Goal: Information Seeking & Learning: Learn about a topic

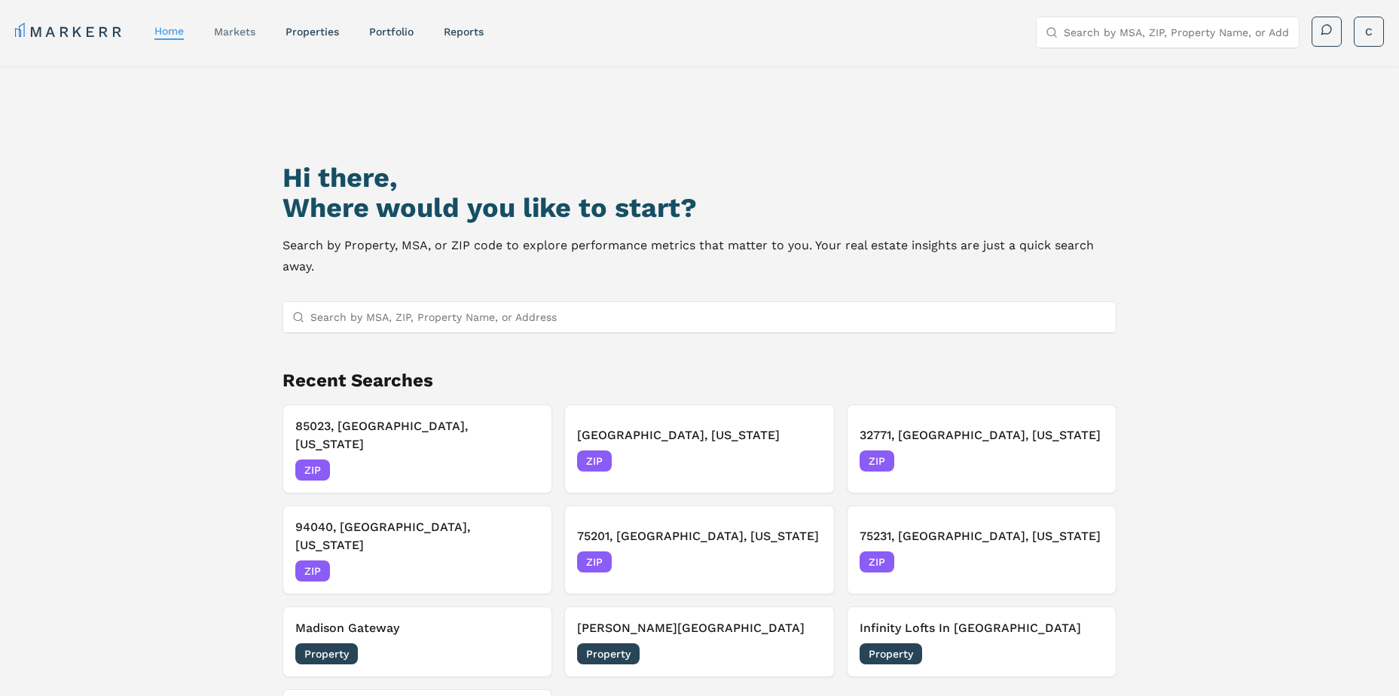
click at [231, 35] on link "markets" at bounding box center [234, 32] width 41 height 12
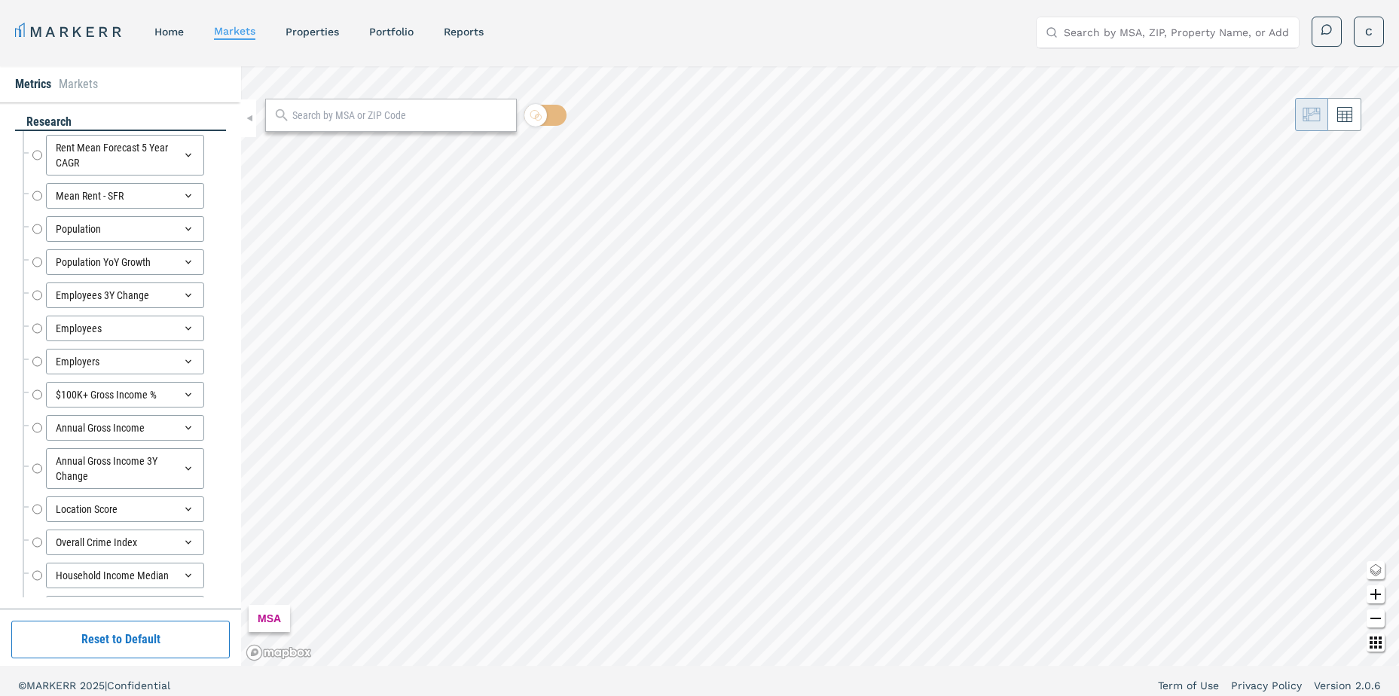
radio input "true"
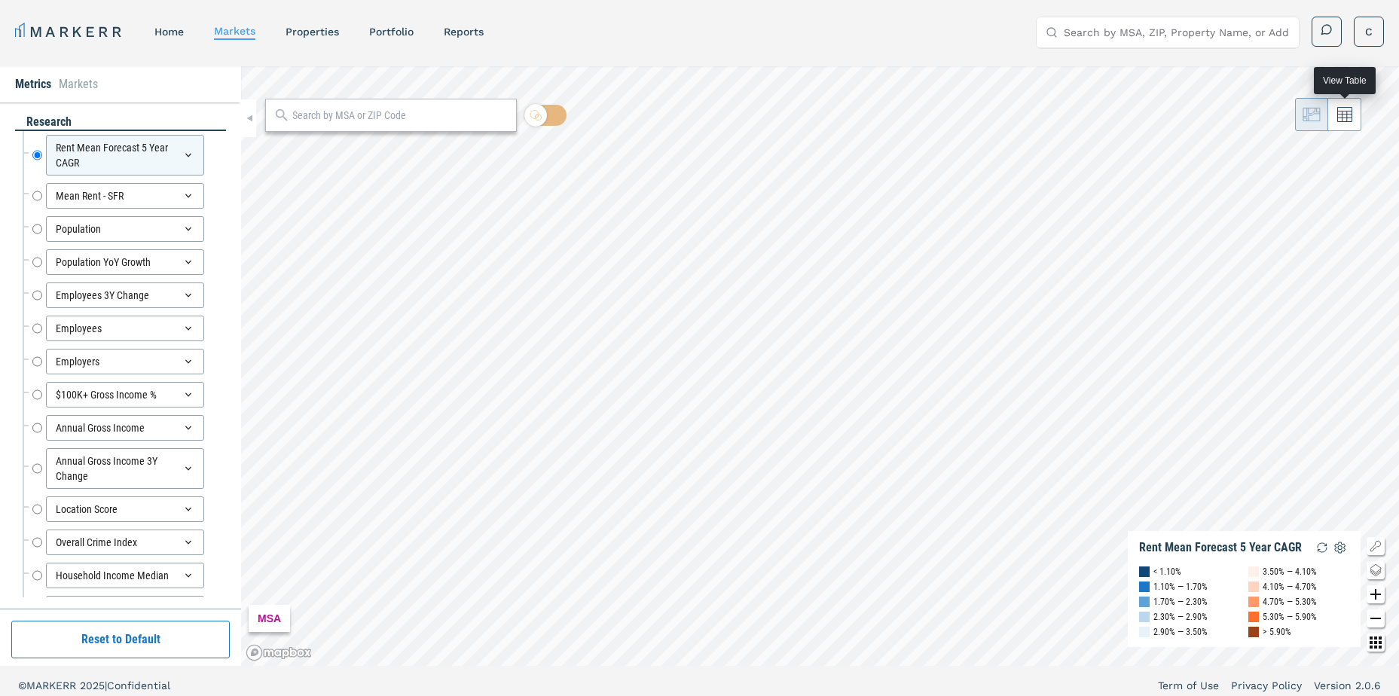
click at [1348, 121] on icon at bounding box center [1345, 115] width 15 height 15
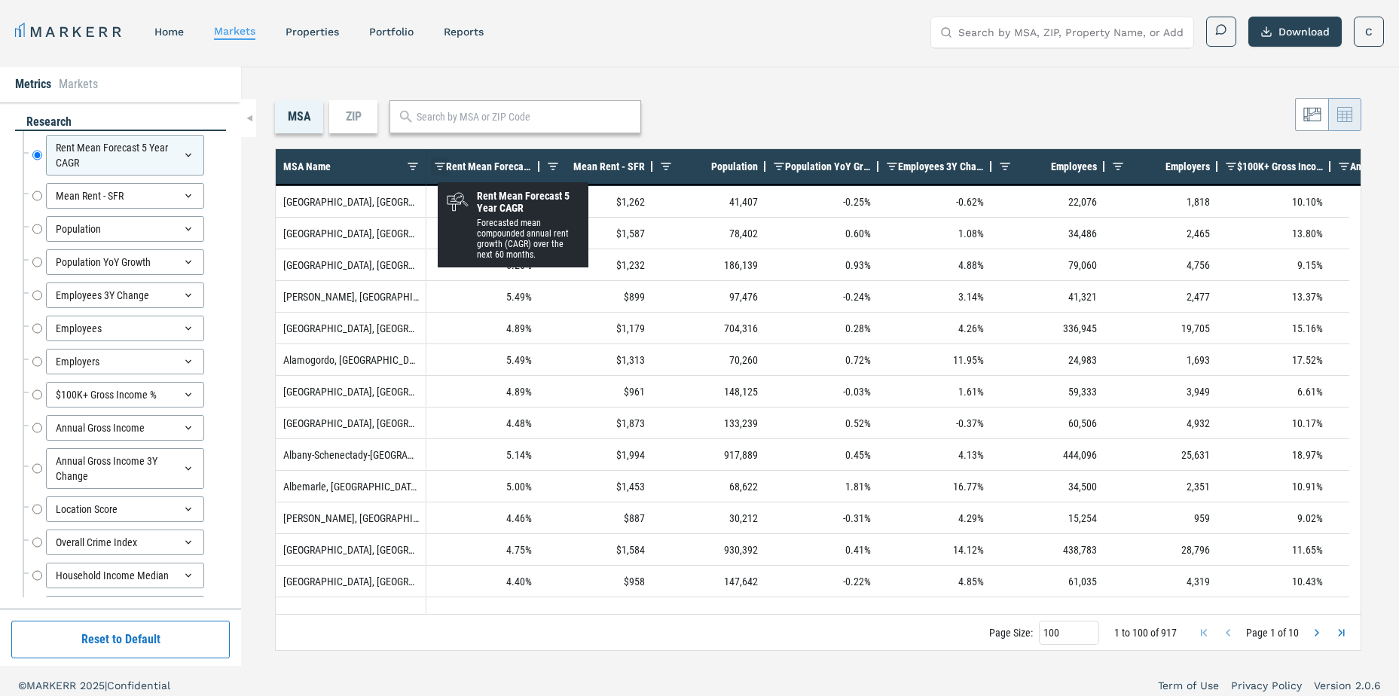
click at [438, 169] on span at bounding box center [440, 167] width 12 height 12
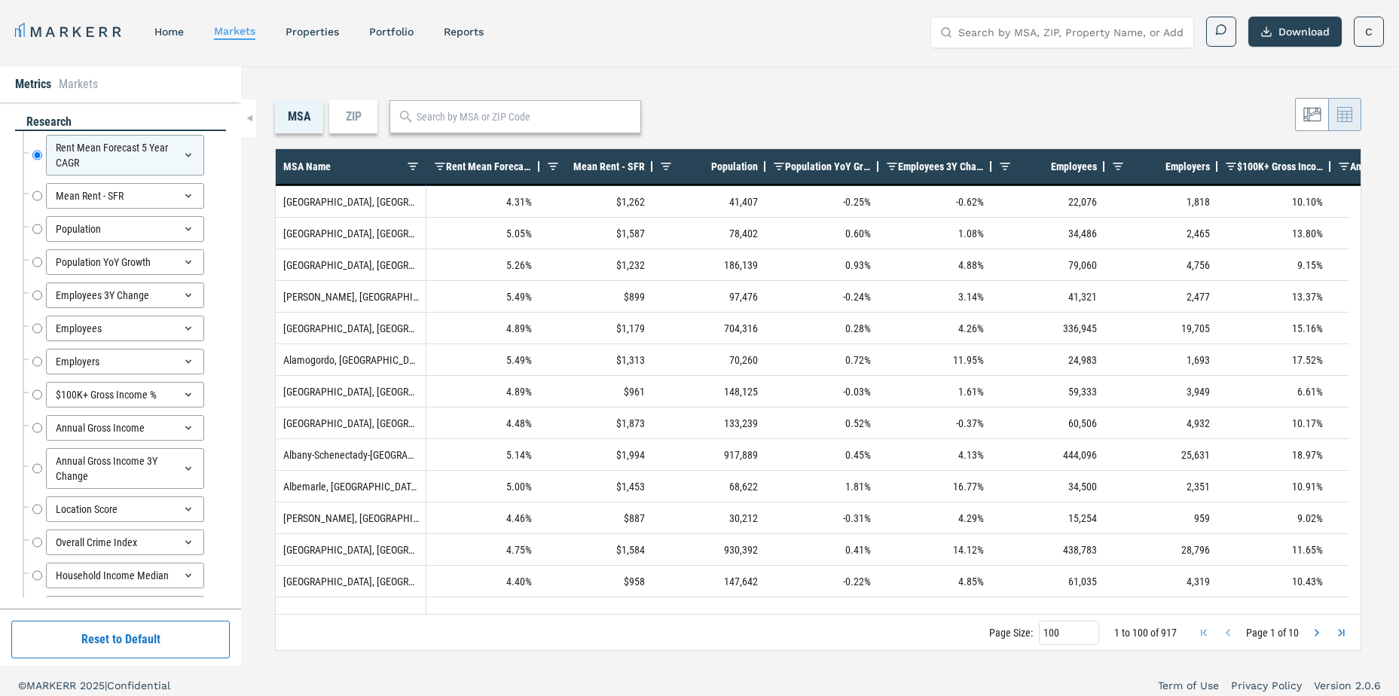
click at [741, 106] on div "MSA ZIP" at bounding box center [818, 116] width 1087 height 33
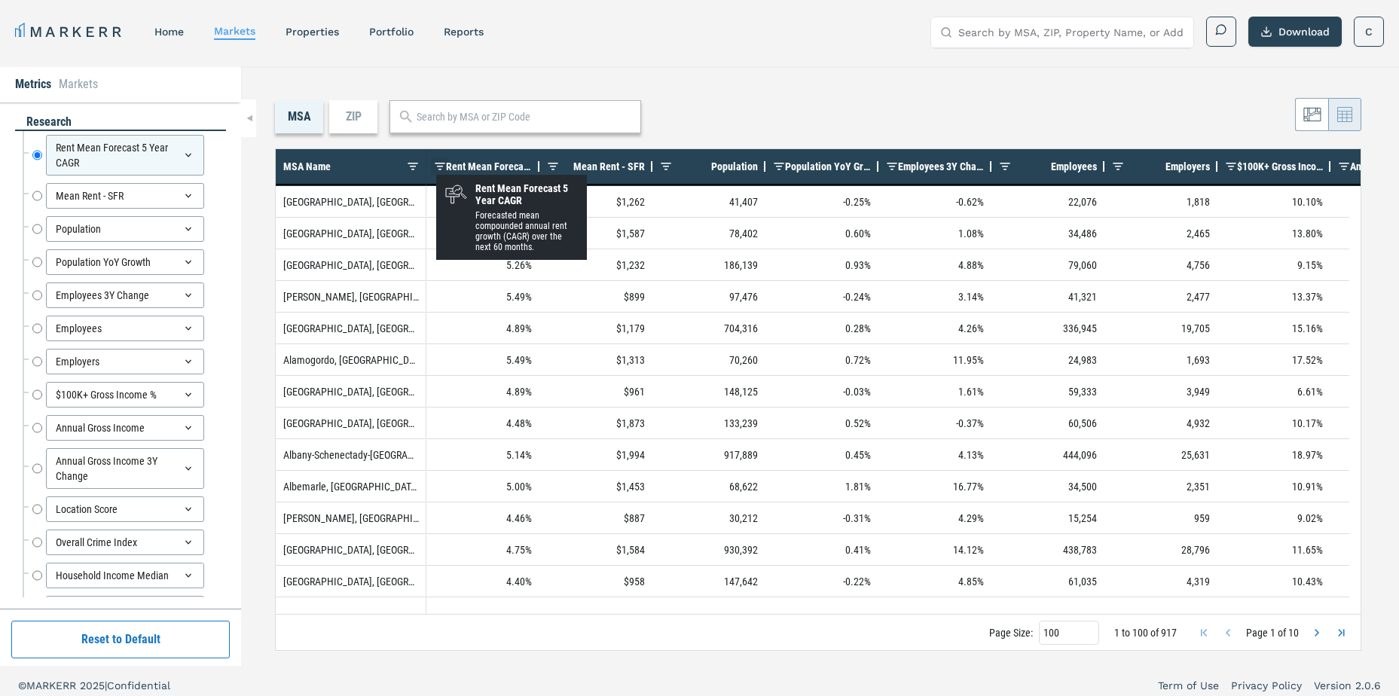
click at [438, 161] on span at bounding box center [440, 167] width 12 height 12
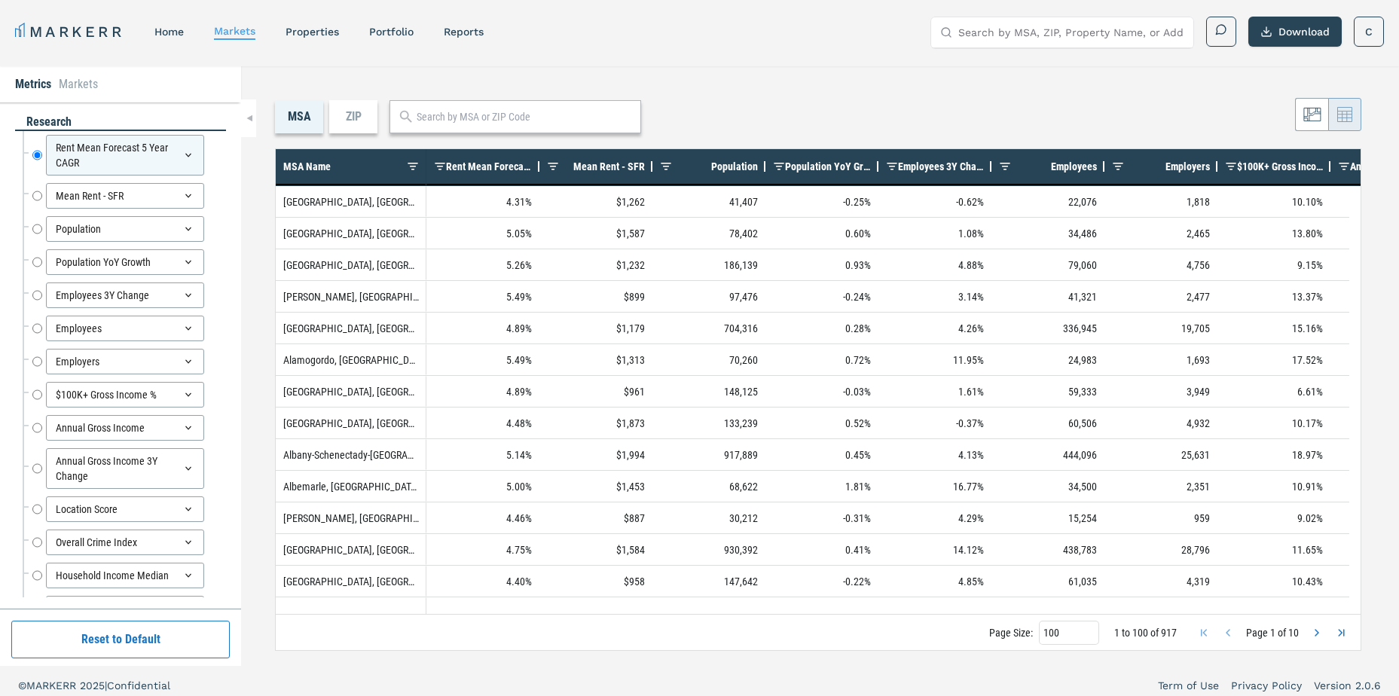
click at [857, 93] on div "MSA ZIP Press ENTER to sort. Press CTRL ENTER to open filter Drag here to set r…" at bounding box center [820, 366] width 1158 height 600
click at [745, 167] on span "Population" at bounding box center [734, 167] width 47 height 12
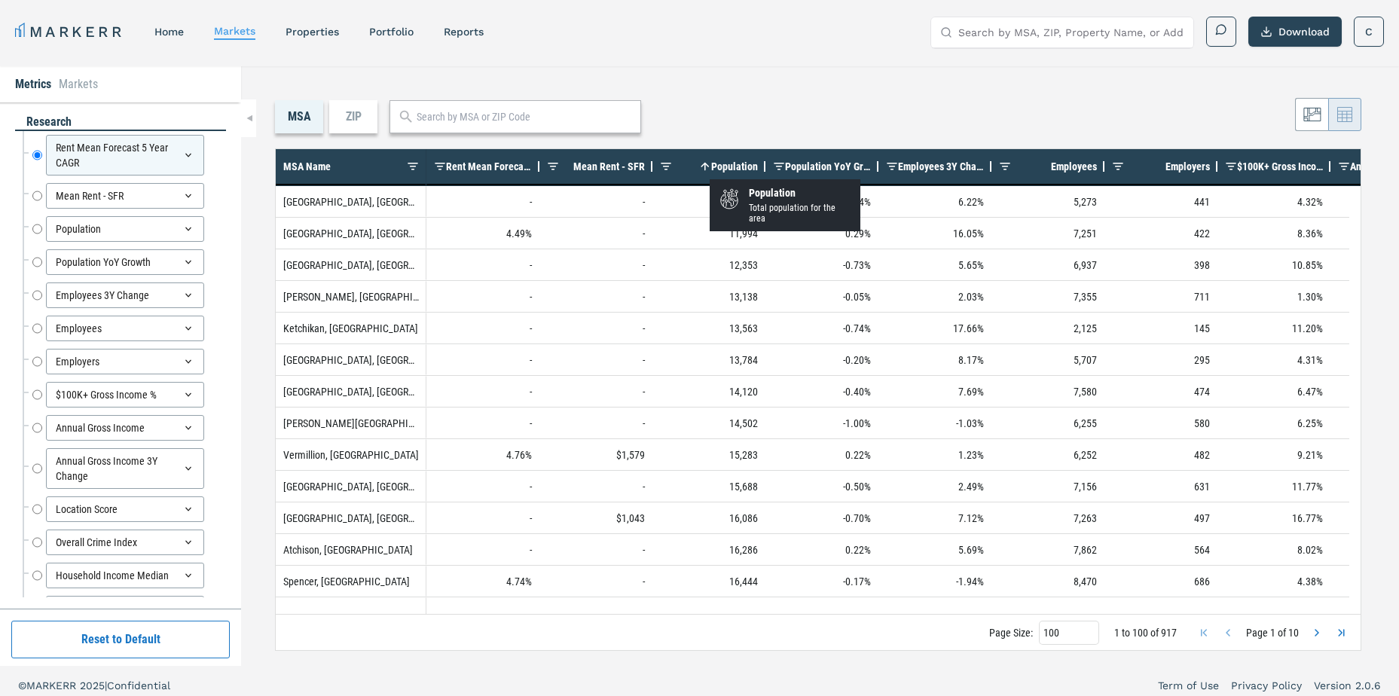
click at [710, 164] on span at bounding box center [705, 167] width 12 height 12
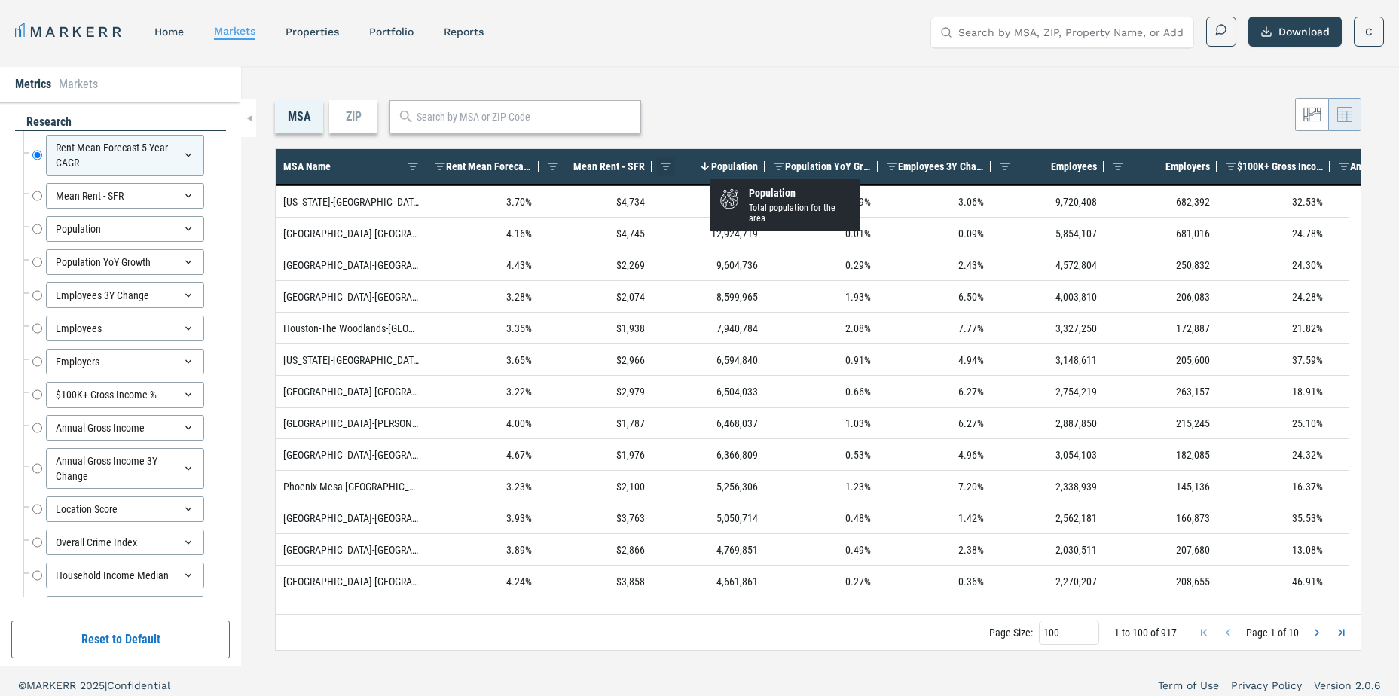
click at [665, 164] on span at bounding box center [666, 167] width 12 height 12
click at [665, 167] on span at bounding box center [666, 167] width 12 height 12
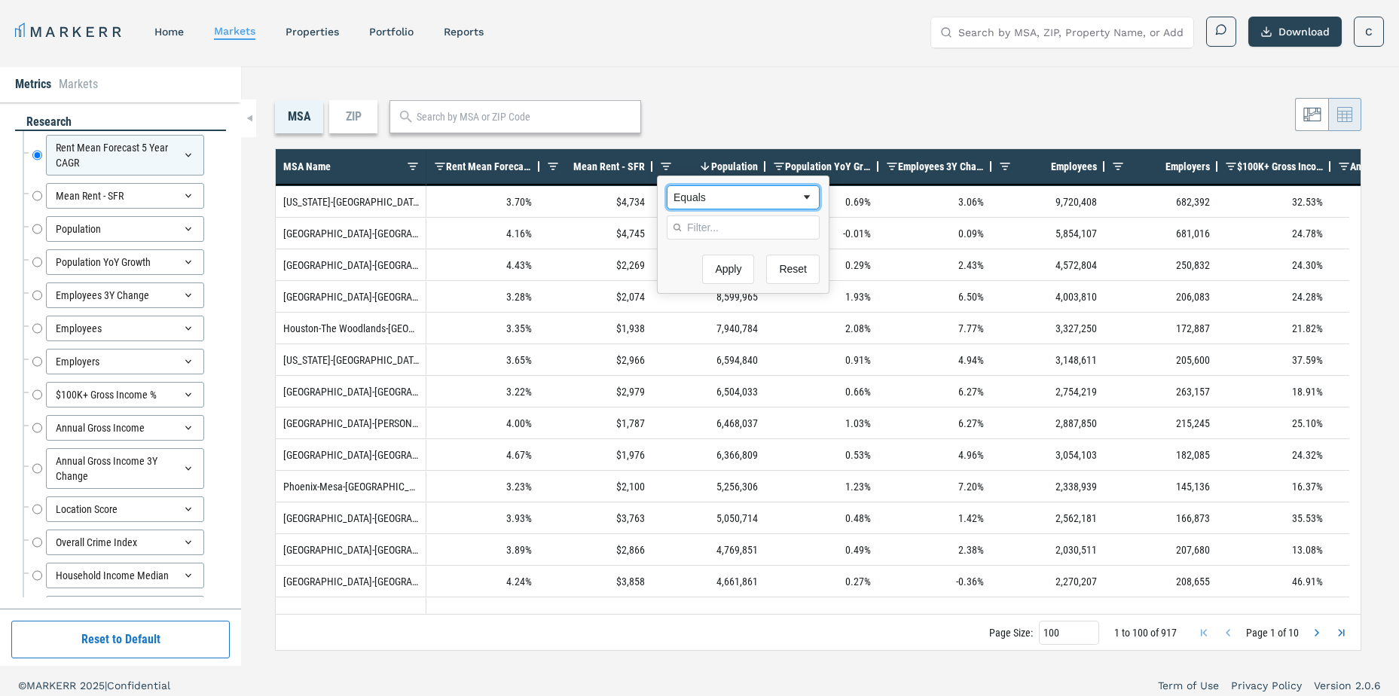
click at [677, 201] on div "Equals" at bounding box center [737, 197] width 127 height 12
click at [708, 228] on input "Filter Value" at bounding box center [743, 228] width 153 height 24
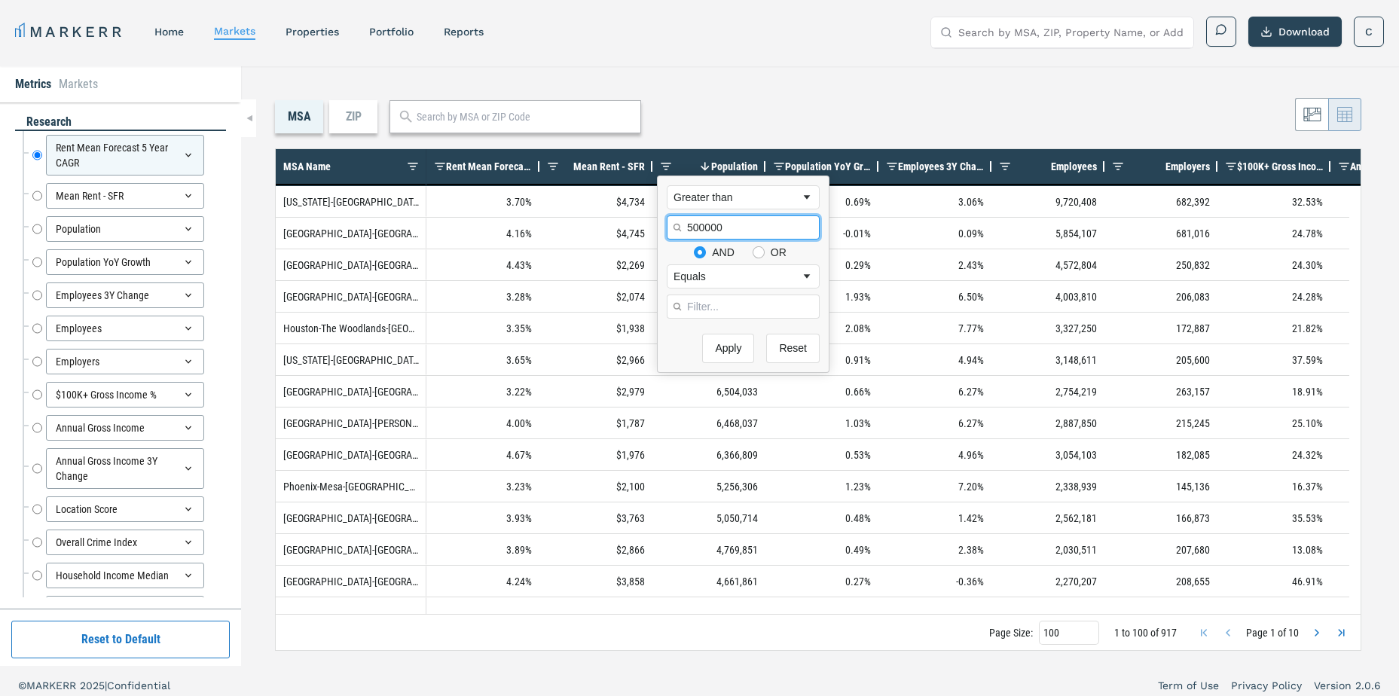
type input "500000"
click at [737, 255] on div "AND OR" at bounding box center [743, 252] width 153 height 13
click at [714, 347] on button "Apply" at bounding box center [728, 348] width 52 height 29
click at [713, 350] on button "Apply" at bounding box center [728, 348] width 52 height 29
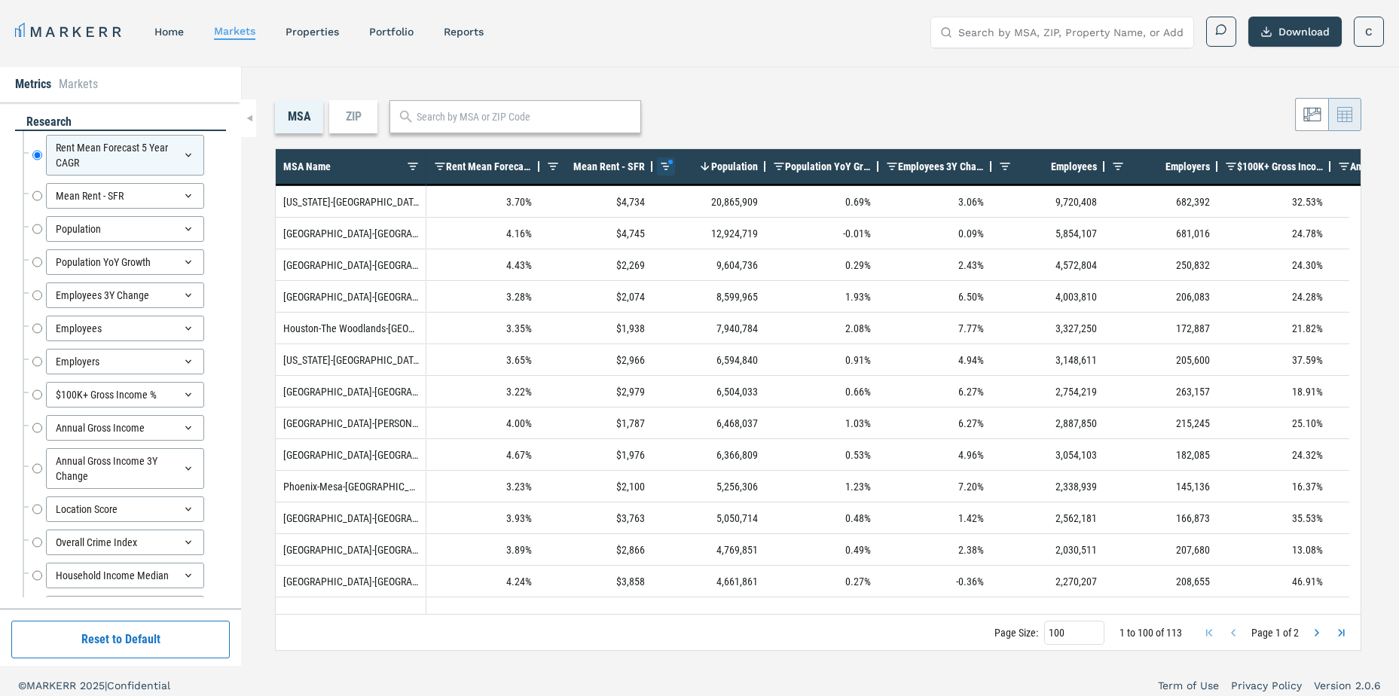
click at [795, 97] on div "MSA ZIP 1 to 100 of 113. Page 1 of 2 Drag here to set row groups Drag here to s…" at bounding box center [820, 366] width 1158 height 600
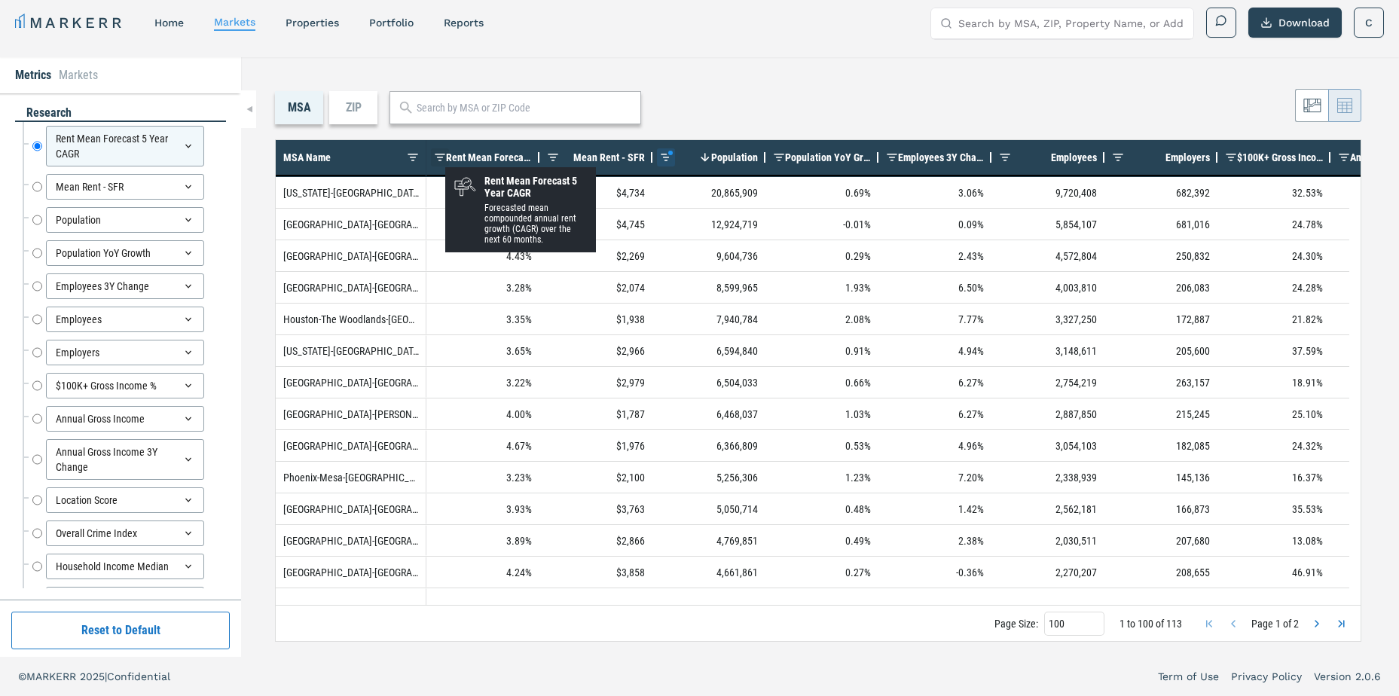
click at [445, 154] on span at bounding box center [440, 157] width 12 height 12
click at [463, 157] on span "Rent Mean Forecast 5 Year CAGR" at bounding box center [489, 157] width 86 height 12
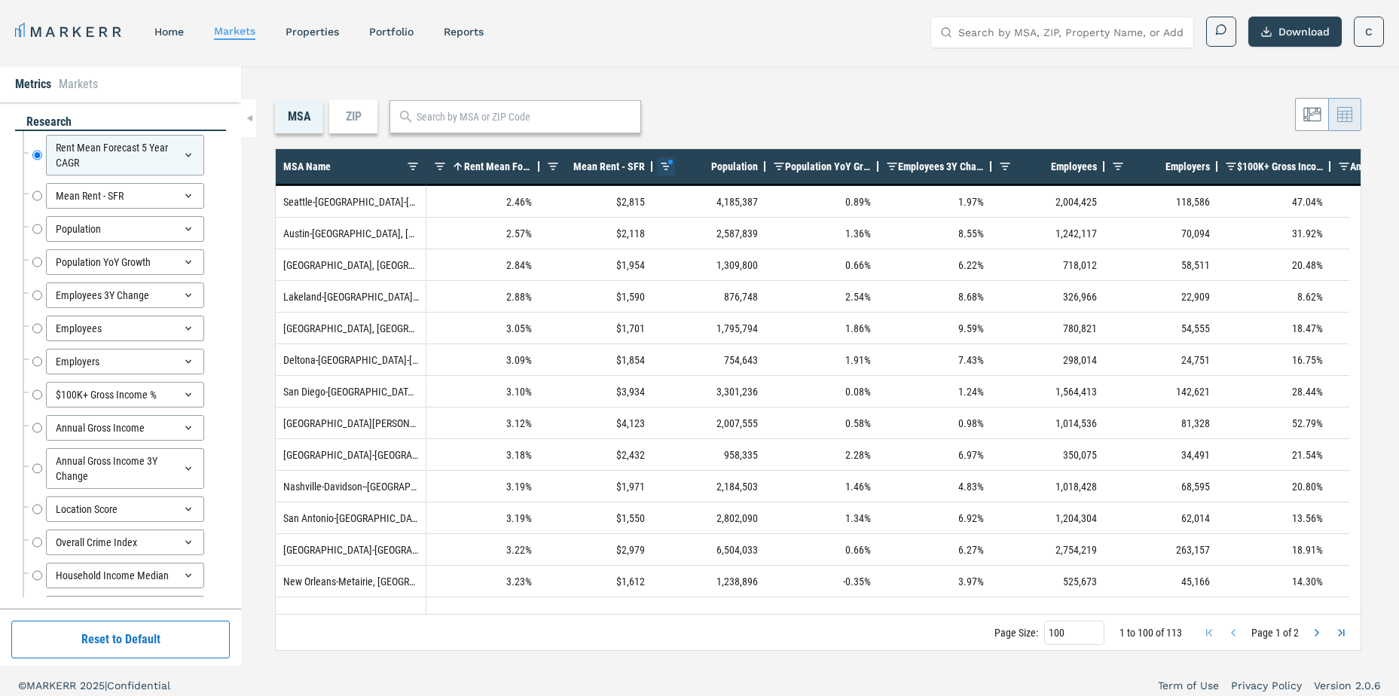
click at [496, 162] on span "Rent Mean Forecast 5 Year CAGR" at bounding box center [498, 167] width 68 height 12
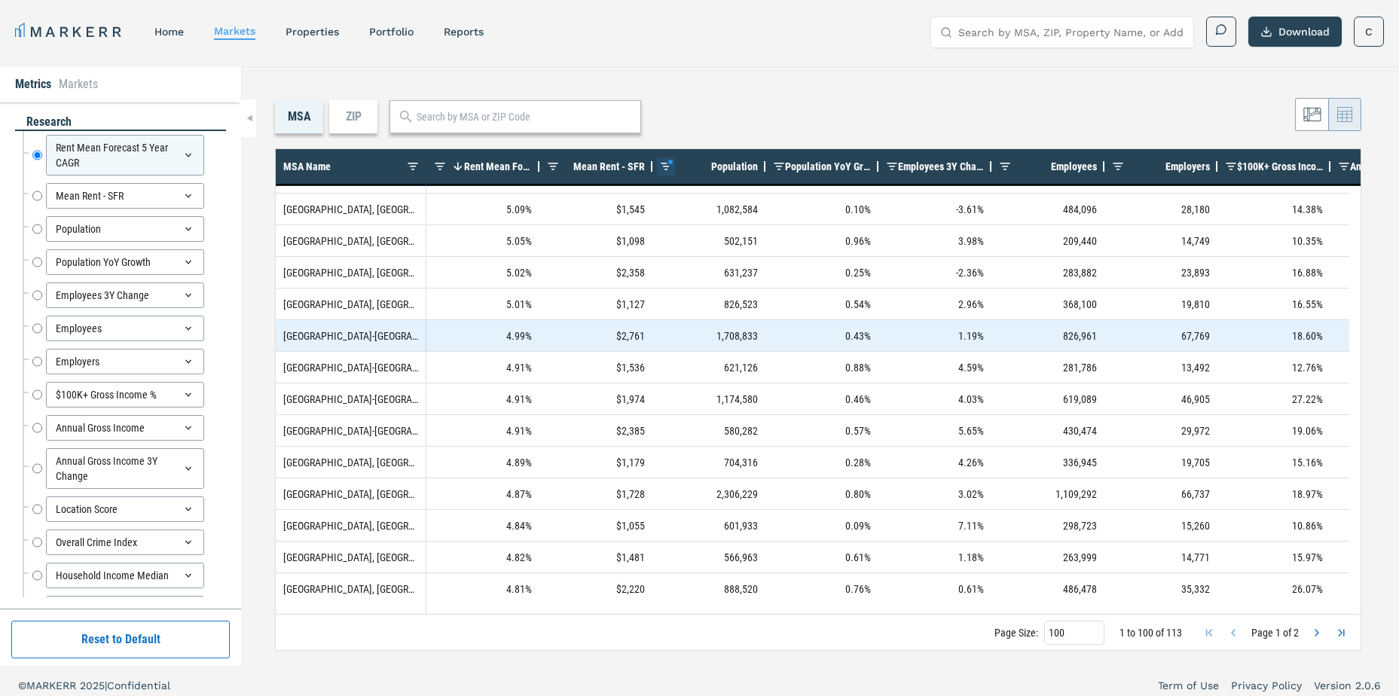
scroll to position [226, 0]
